Goal: Task Accomplishment & Management: Complete application form

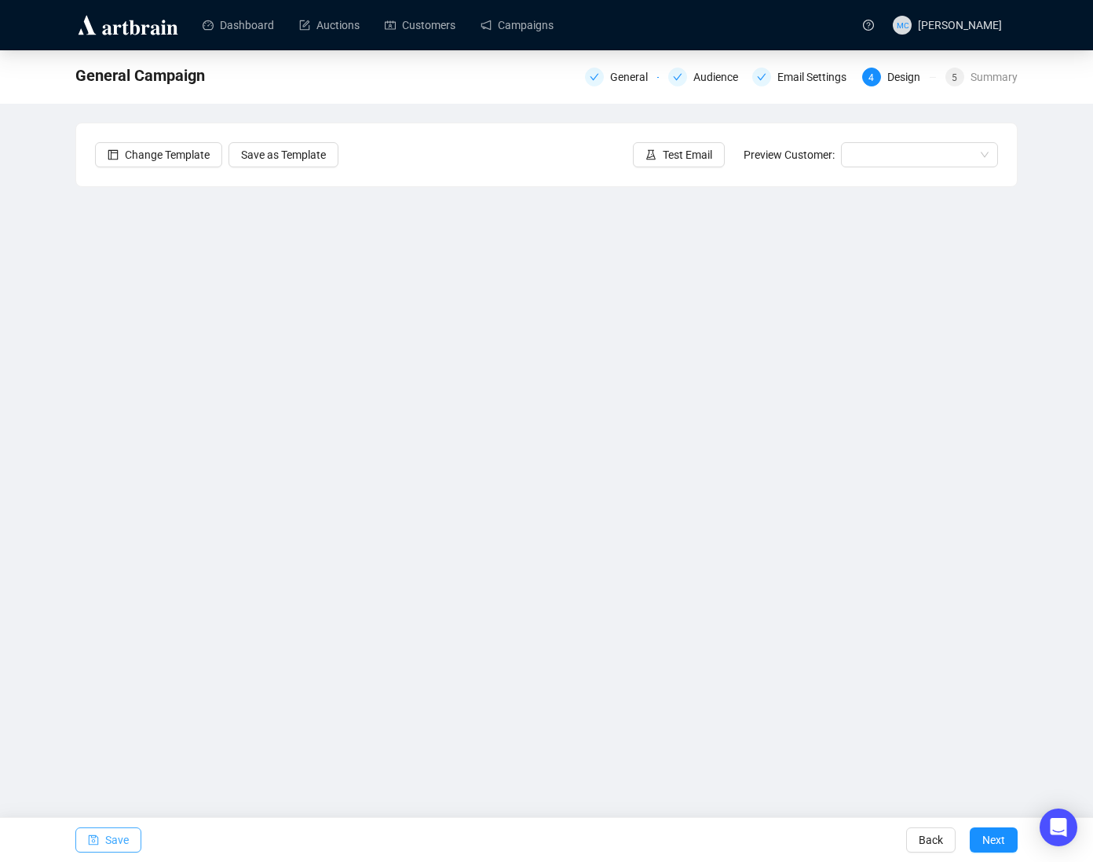
click at [112, 835] on span "Save" at bounding box center [117, 840] width 24 height 44
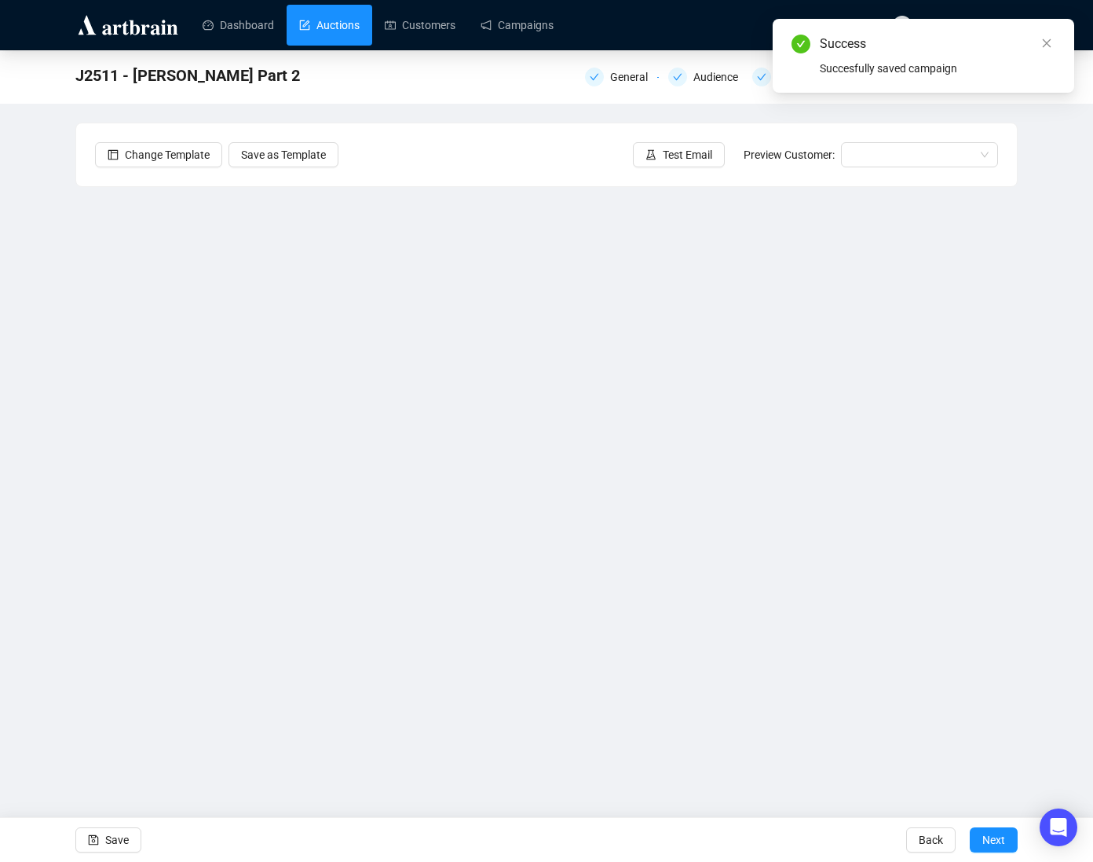
click at [316, 27] on link "Auctions" at bounding box center [329, 25] width 60 height 41
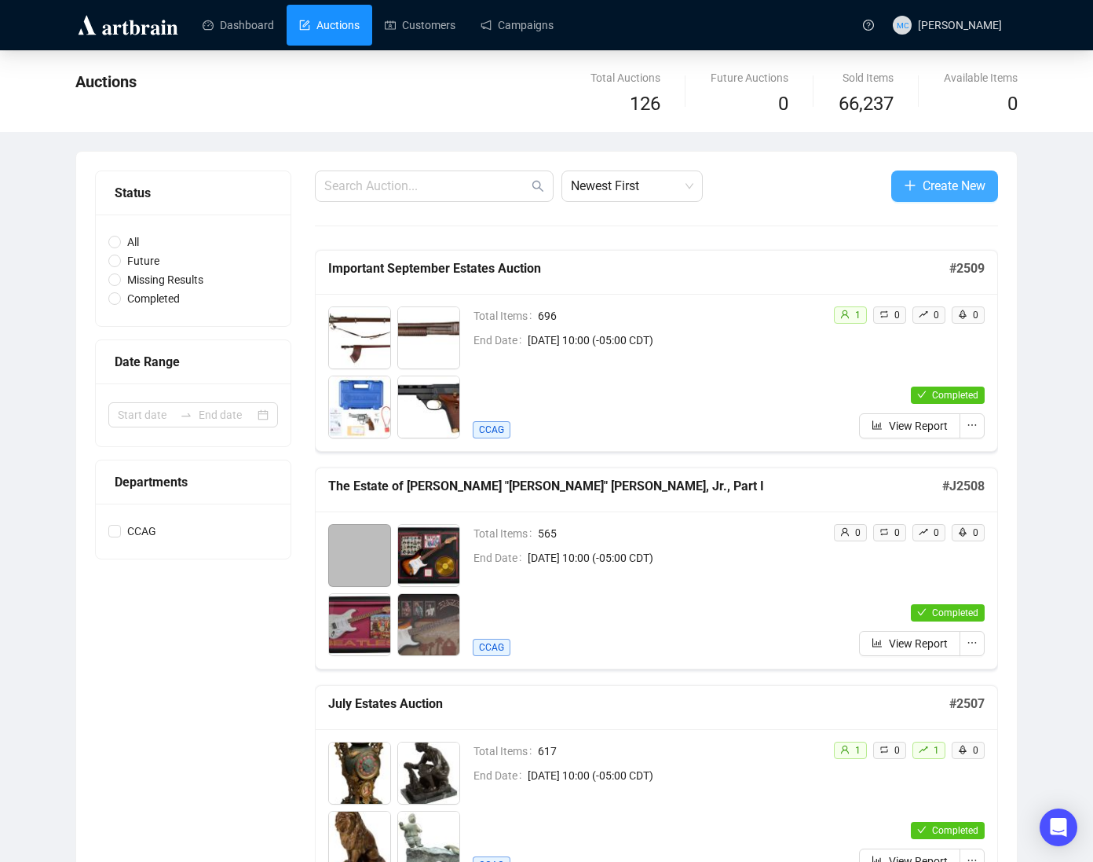
click at [967, 197] on button "Create New" at bounding box center [945, 185] width 107 height 31
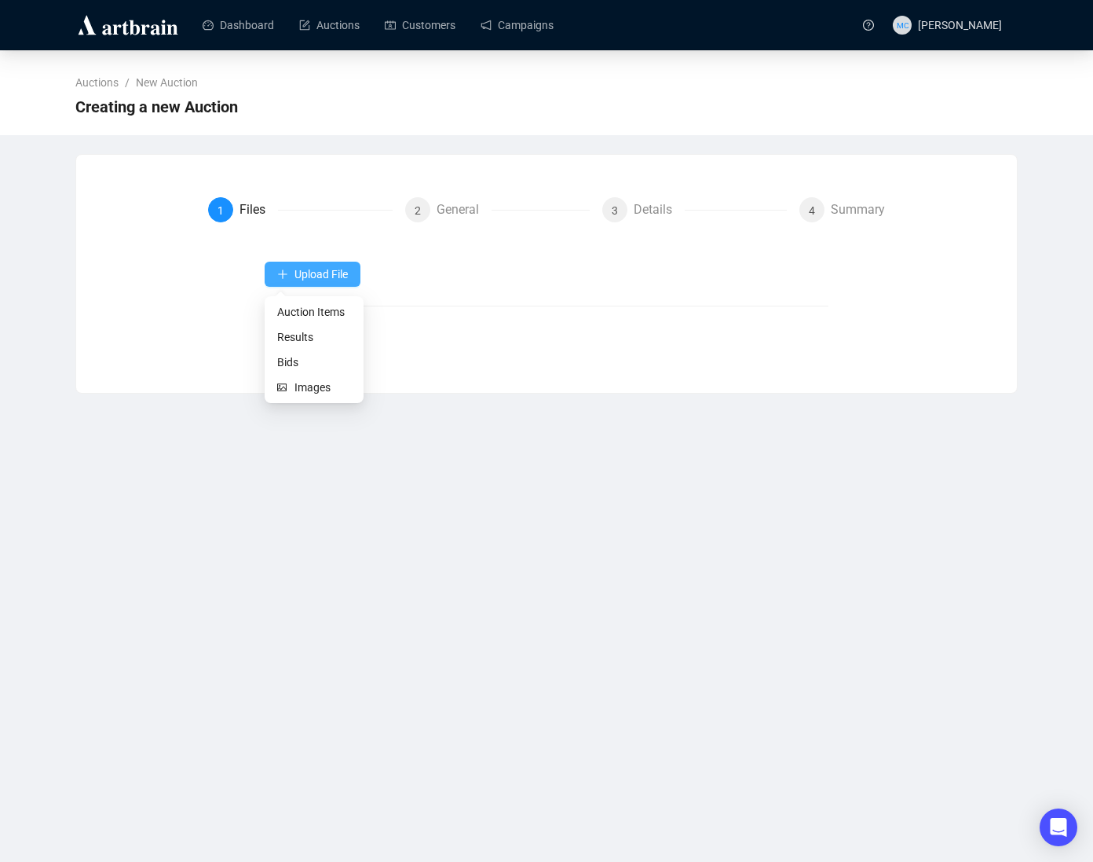
click at [361, 276] on button "Upload File" at bounding box center [313, 274] width 96 height 25
click at [297, 309] on span "Auction Items" at bounding box center [314, 311] width 74 height 17
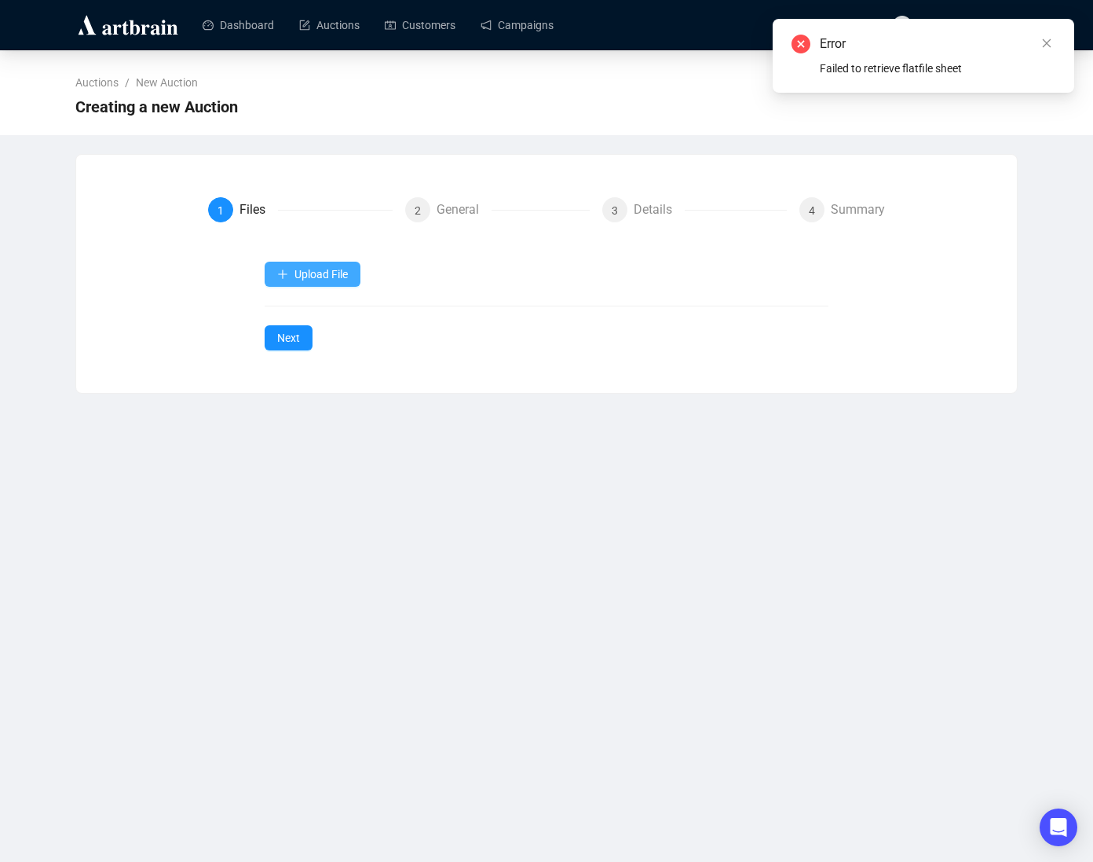
click at [296, 277] on span "Upload File" at bounding box center [321, 274] width 53 height 13
click at [277, 311] on span "Auction Items" at bounding box center [314, 311] width 74 height 17
